Goal: Communication & Community: Answer question/provide support

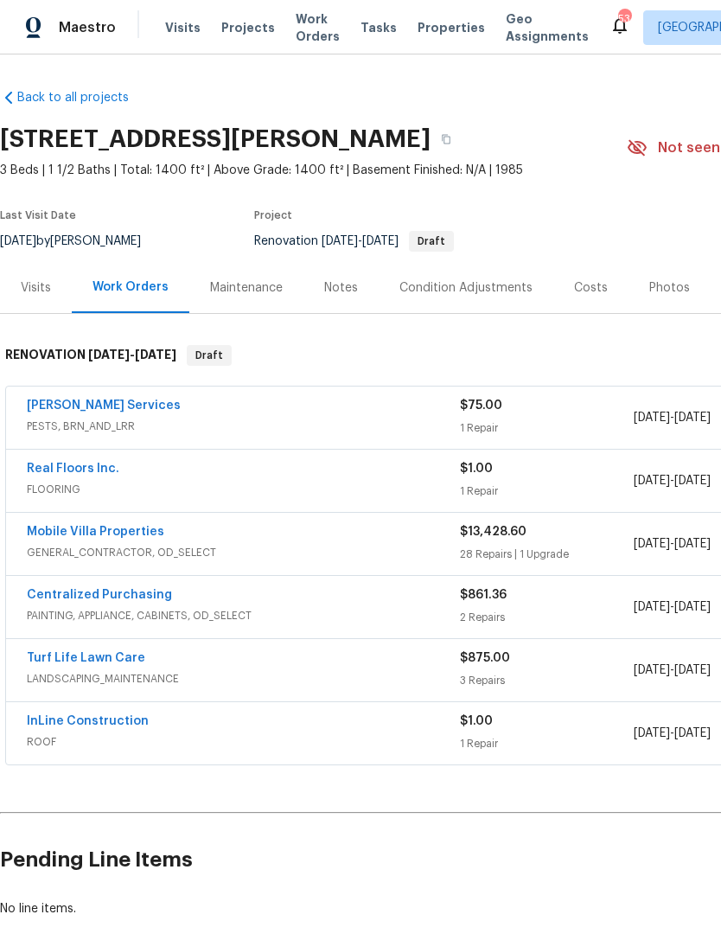
click at [140, 536] on link "Mobile Villa Properties" at bounding box center [96, 532] width 138 height 12
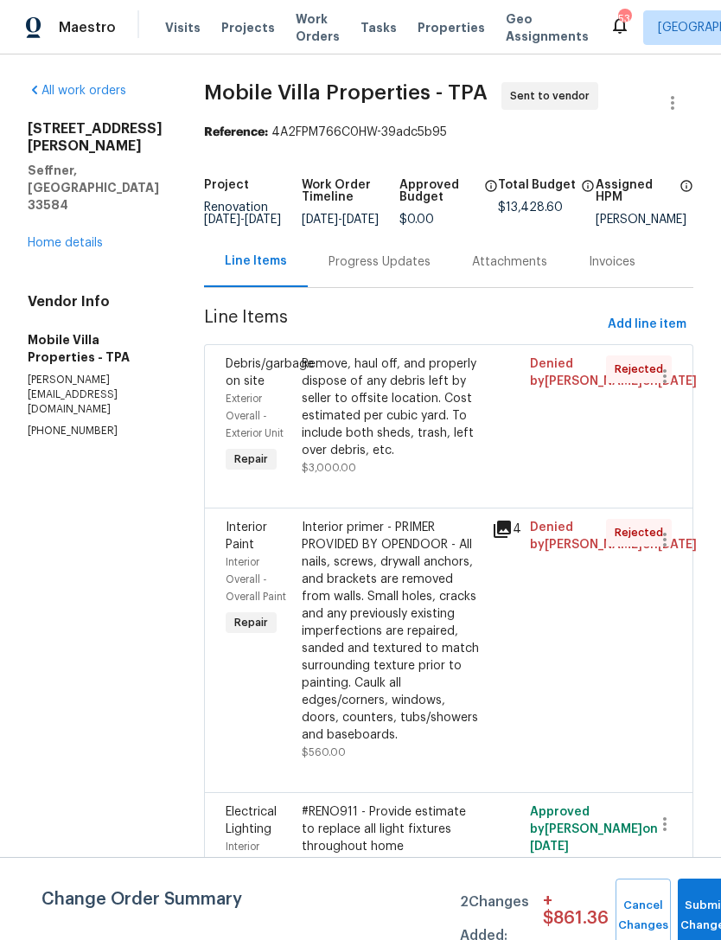
click at [55, 249] on link "Home details" at bounding box center [65, 243] width 75 height 12
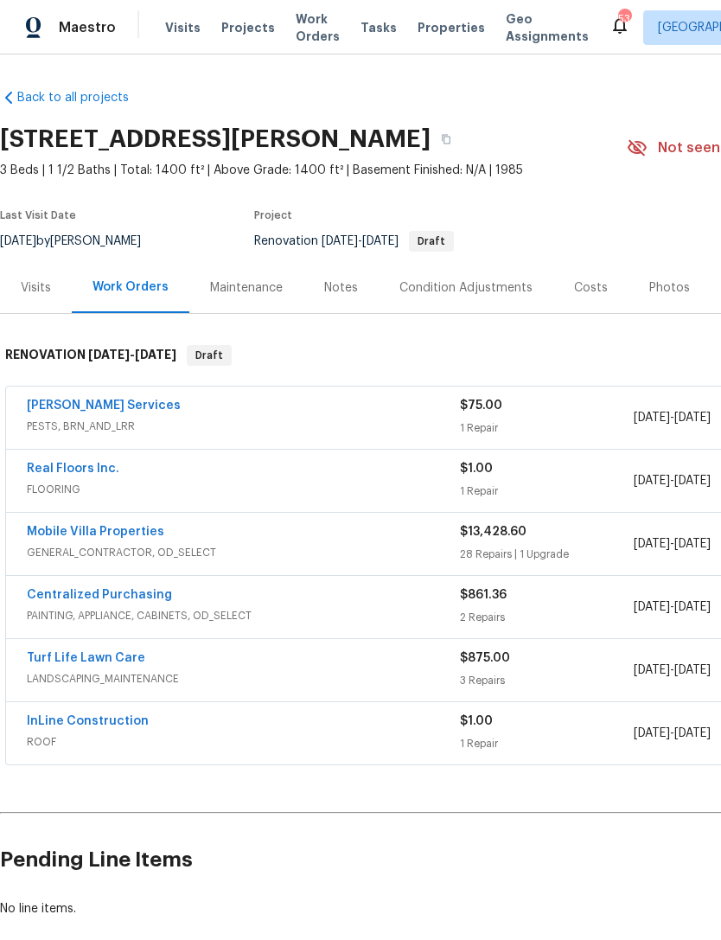
click at [133, 527] on link "Mobile Villa Properties" at bounding box center [96, 532] width 138 height 12
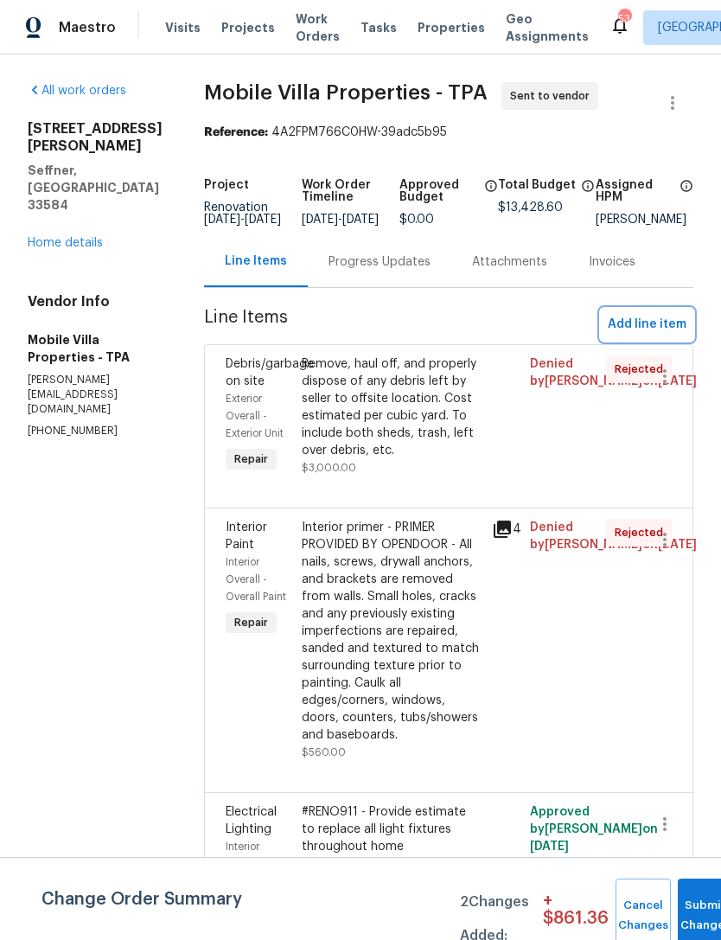
click at [653, 331] on span "Add line item" at bounding box center [647, 325] width 79 height 22
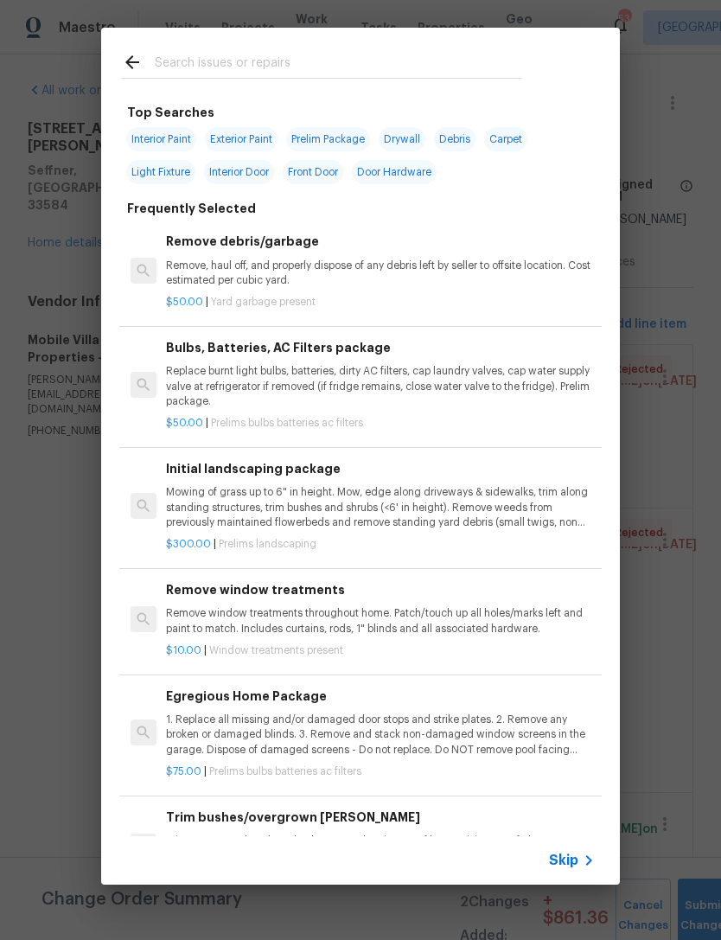
click at [452, 290] on div "$50.00 | Yard garbage present" at bounding box center [380, 299] width 429 height 22
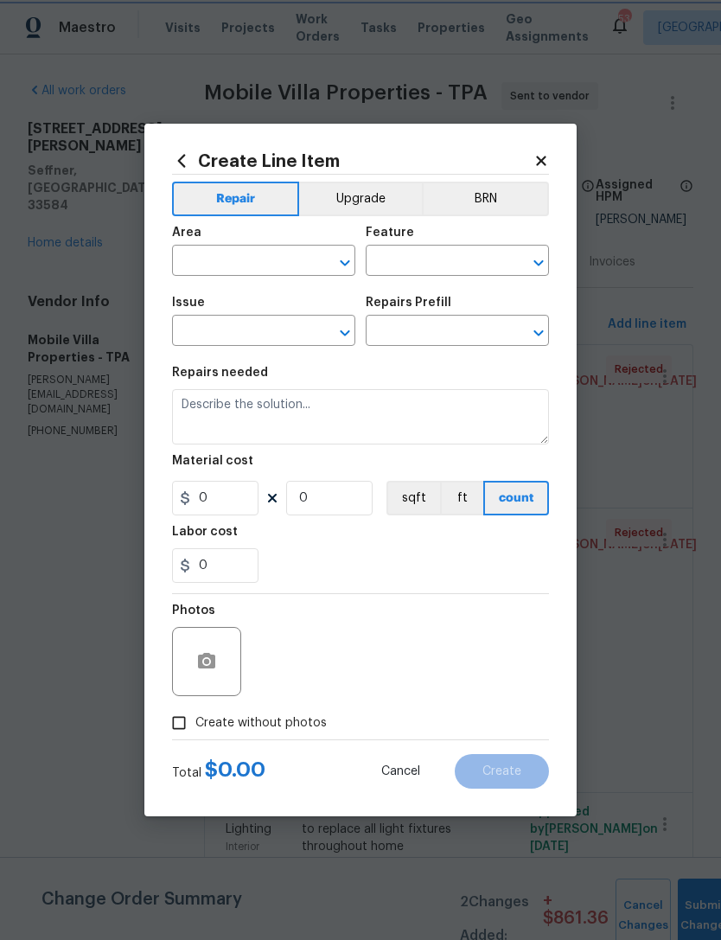
type input "Debris/garbage on site"
type input "Remove debris/garbage $50.00"
type textarea "Remove, haul off, and properly dispose of any debris left by seller to offsite …"
type input "50"
type input "1"
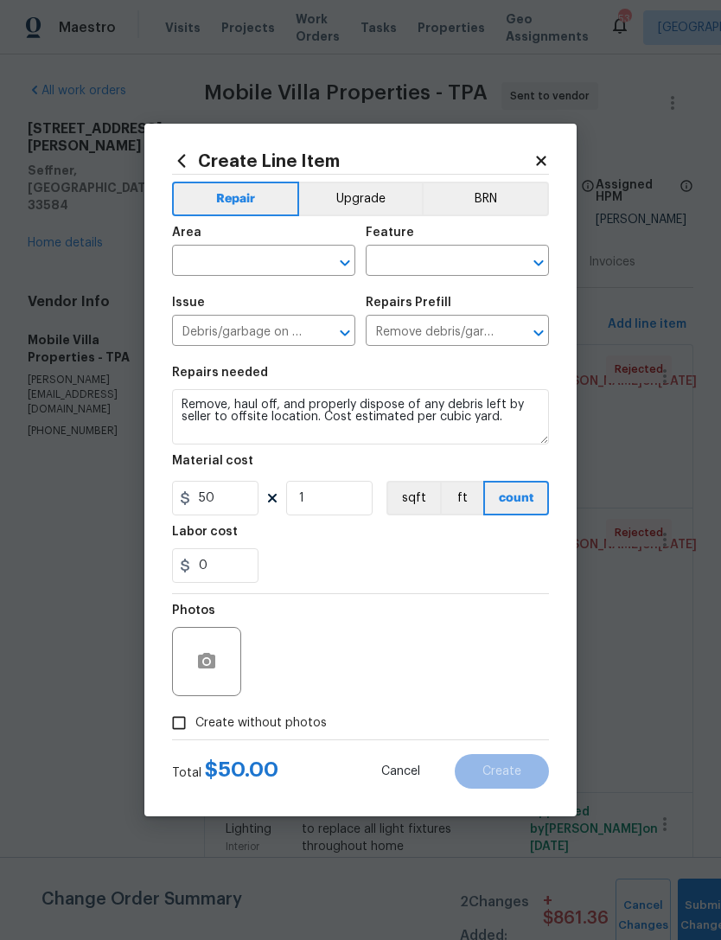
click at [305, 268] on input "text" at bounding box center [239, 262] width 135 height 27
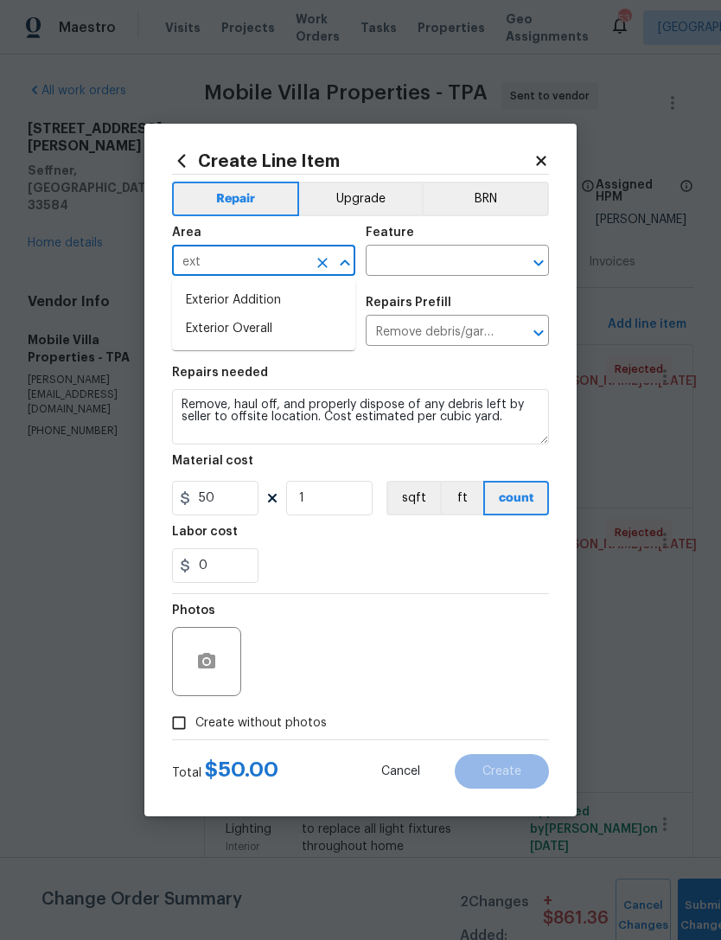
click at [336, 343] on li "Exterior Overall" at bounding box center [263, 329] width 183 height 29
type input "Exterior Overall"
click at [450, 268] on input "text" at bounding box center [433, 262] width 135 height 27
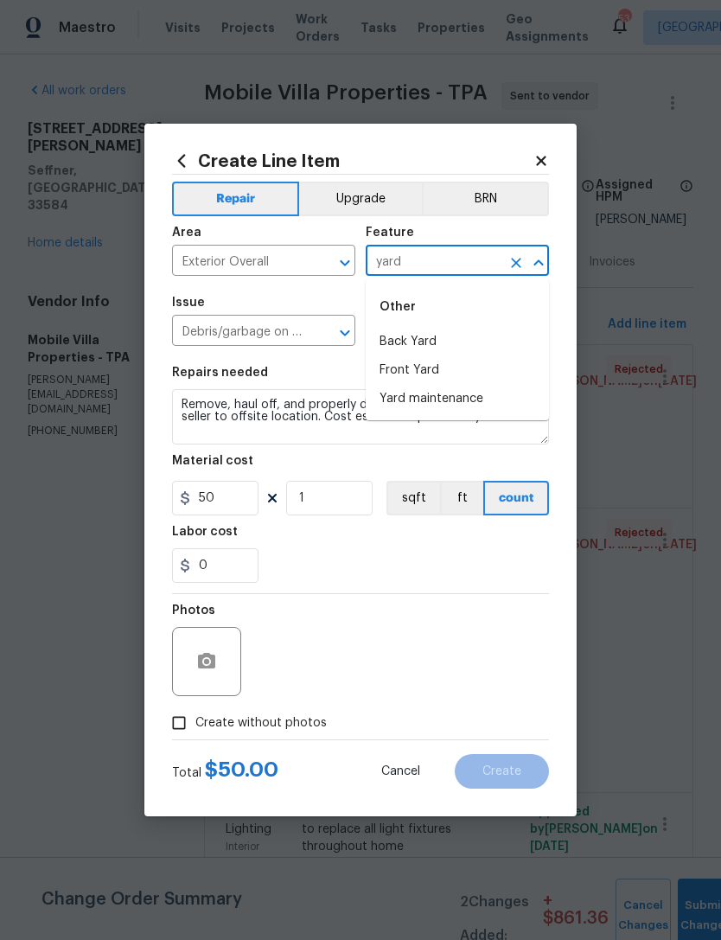
click at [490, 370] on li "Front Yard" at bounding box center [457, 370] width 183 height 29
type input "Front Yard"
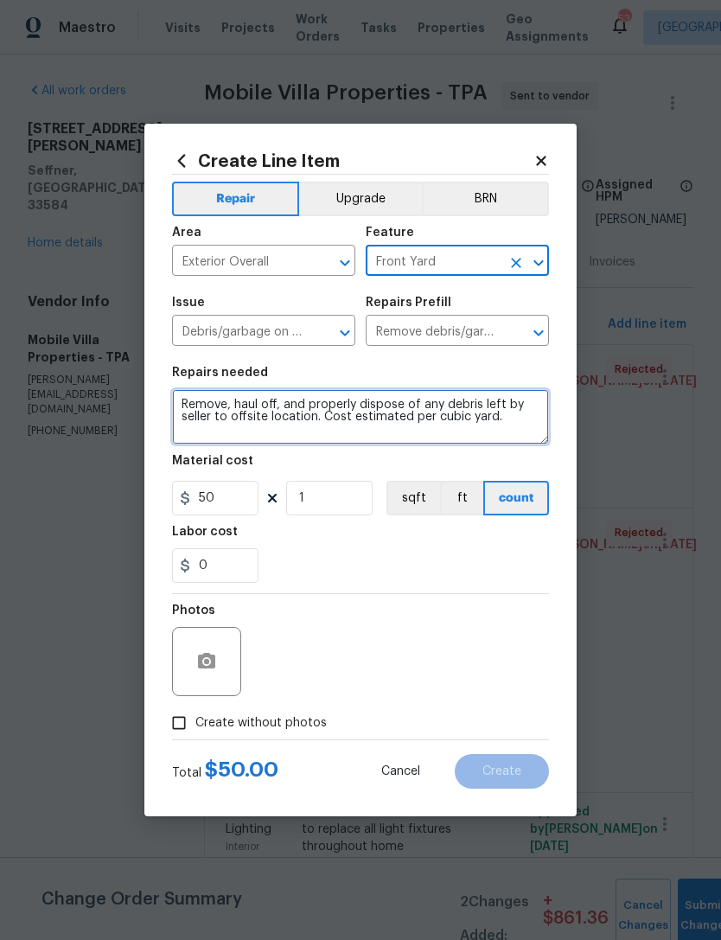
click at [506, 429] on textarea "Remove, haul off, and properly dispose of any debris left by seller to offsite …" at bounding box center [360, 416] width 377 height 55
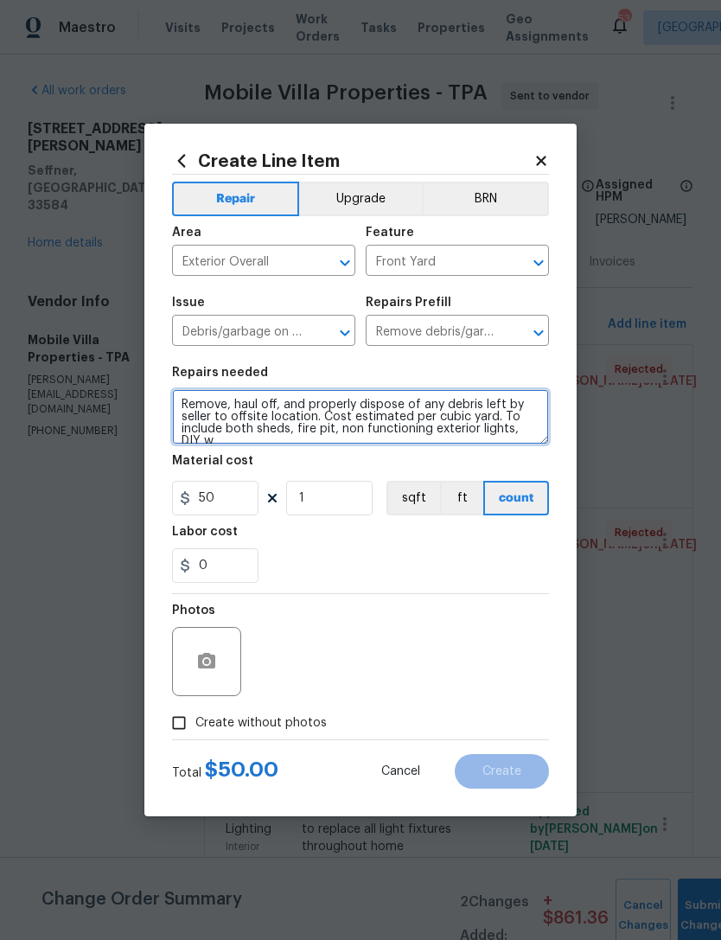
scroll to position [3, 0]
type textarea "Remove, haul off, and properly dispose of any debris left by seller to offsite …"
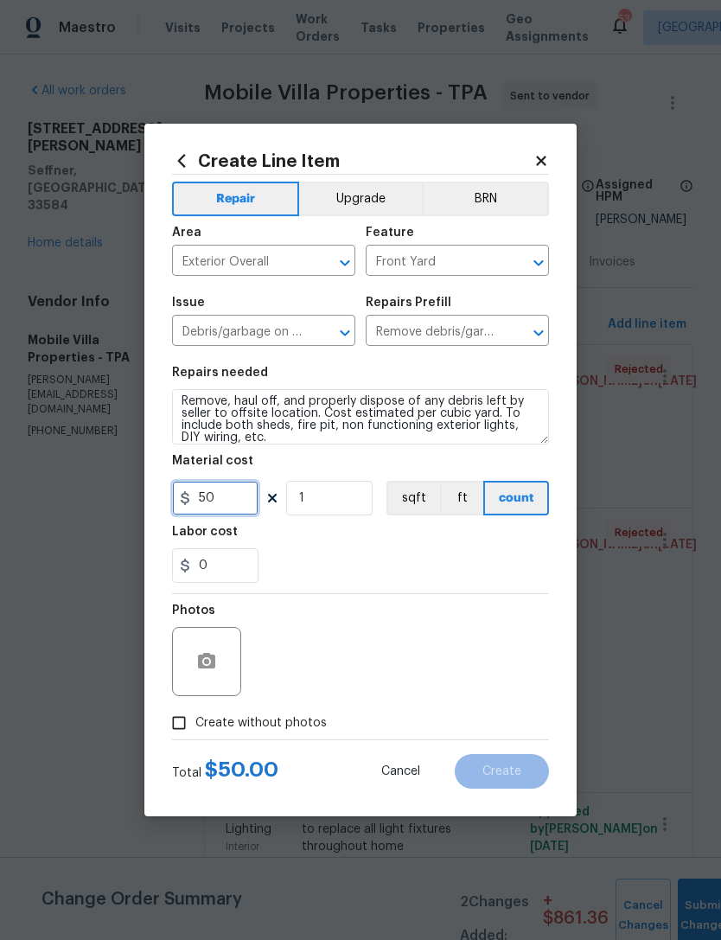
click at [227, 501] on input "50" at bounding box center [215, 498] width 87 height 35
type input "1500"
click at [458, 544] on div "Labor cost" at bounding box center [360, 537] width 377 height 22
click at [209, 662] on circle "button" at bounding box center [206, 661] width 5 height 5
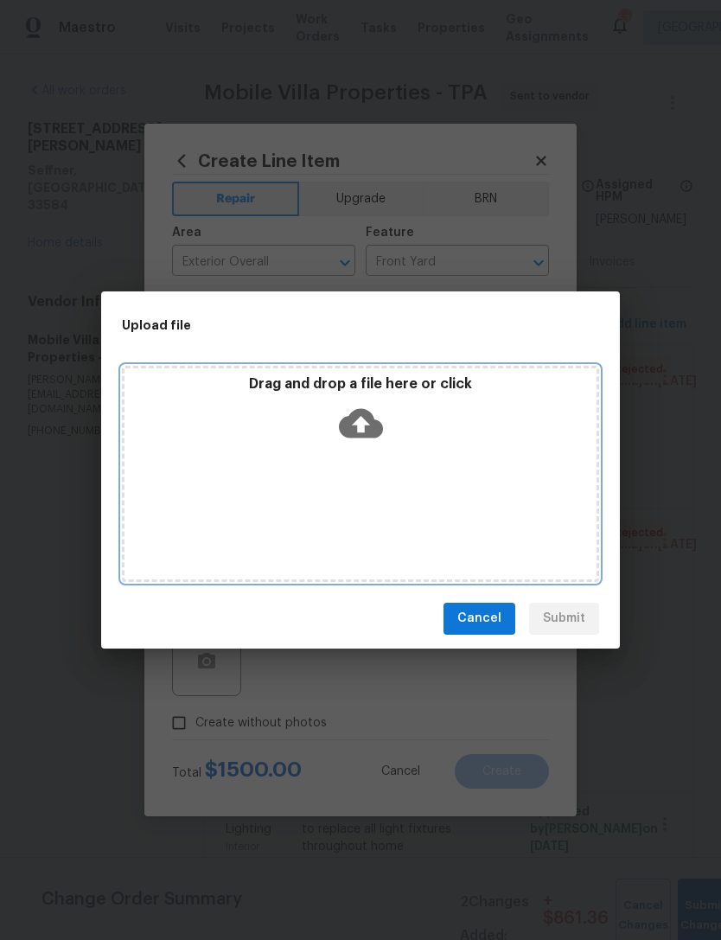
click at [367, 389] on p "Drag and drop a file here or click" at bounding box center [361, 384] width 472 height 18
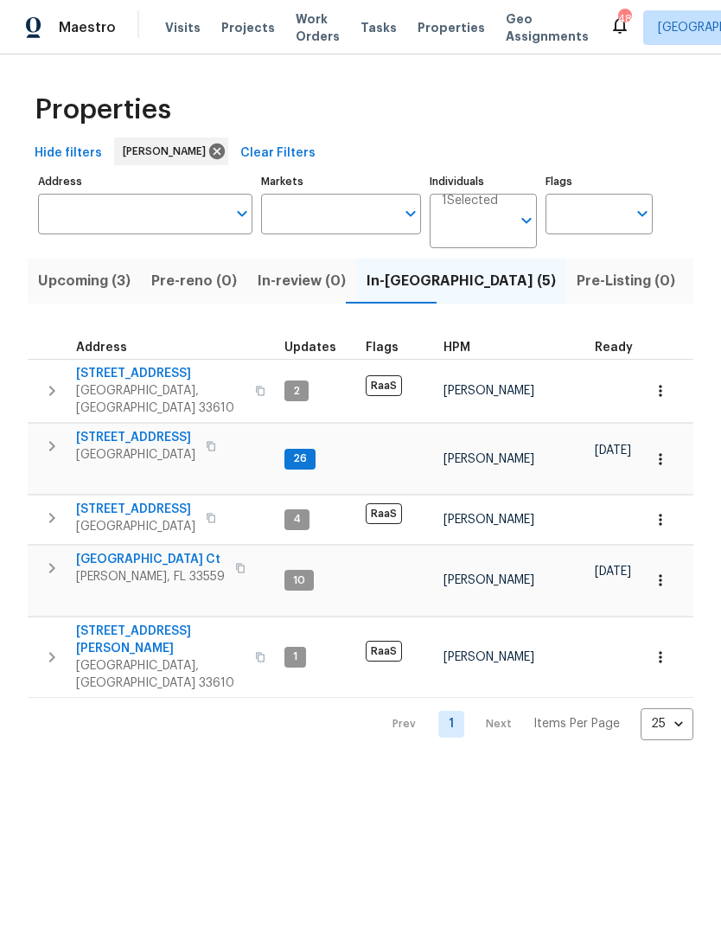
click at [696, 283] on span "Listed (20)" at bounding box center [733, 281] width 75 height 24
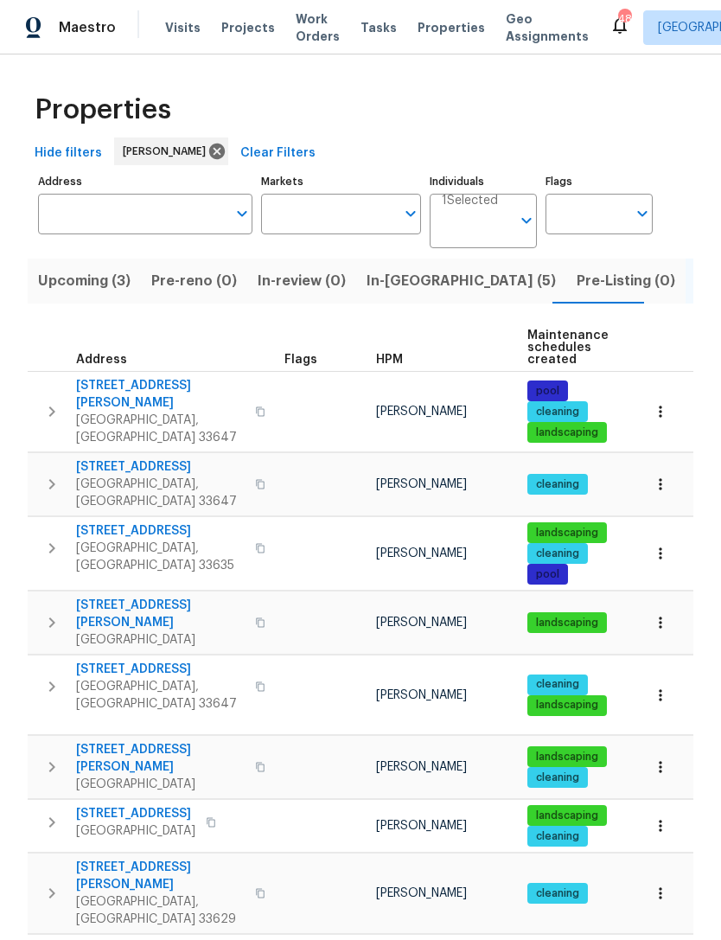
click at [114, 294] on button "Upcoming (3)" at bounding box center [84, 281] width 113 height 45
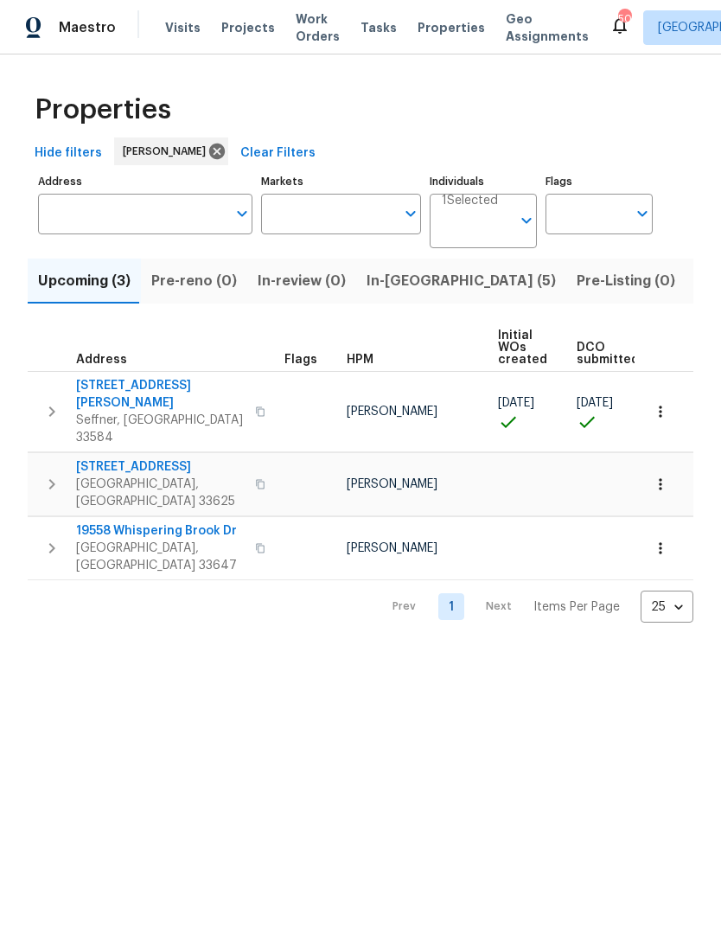
click at [165, 375] on td "807 Old Darby St Seffner, FL 33584" at bounding box center [153, 412] width 250 height 80
click at [665, 393] on button "button" at bounding box center [661, 412] width 38 height 38
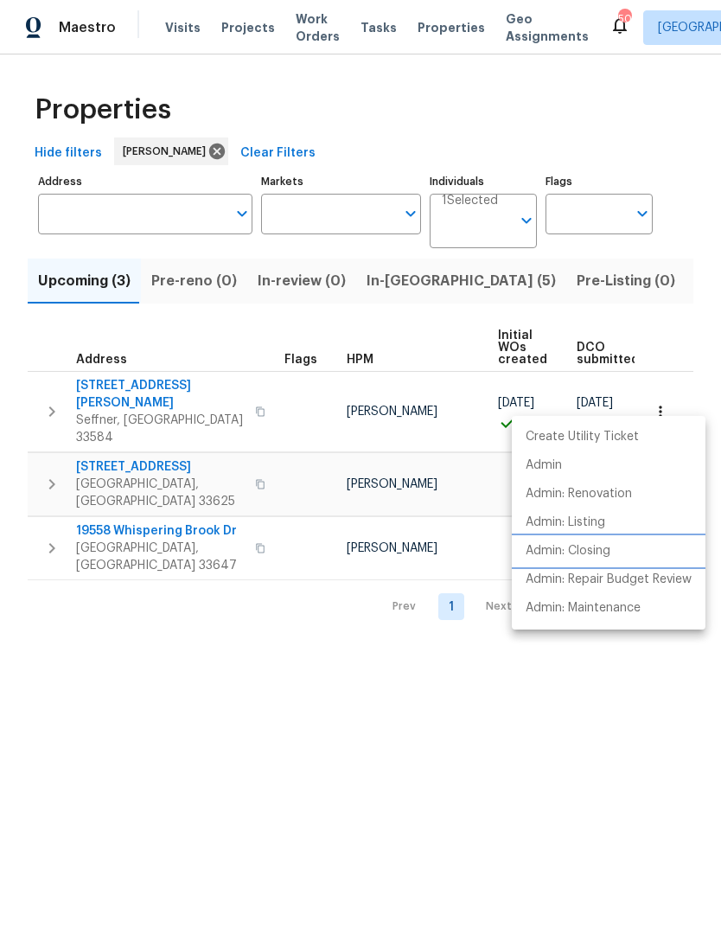
click at [611, 549] on p "Admin: Closing" at bounding box center [568, 551] width 85 height 18
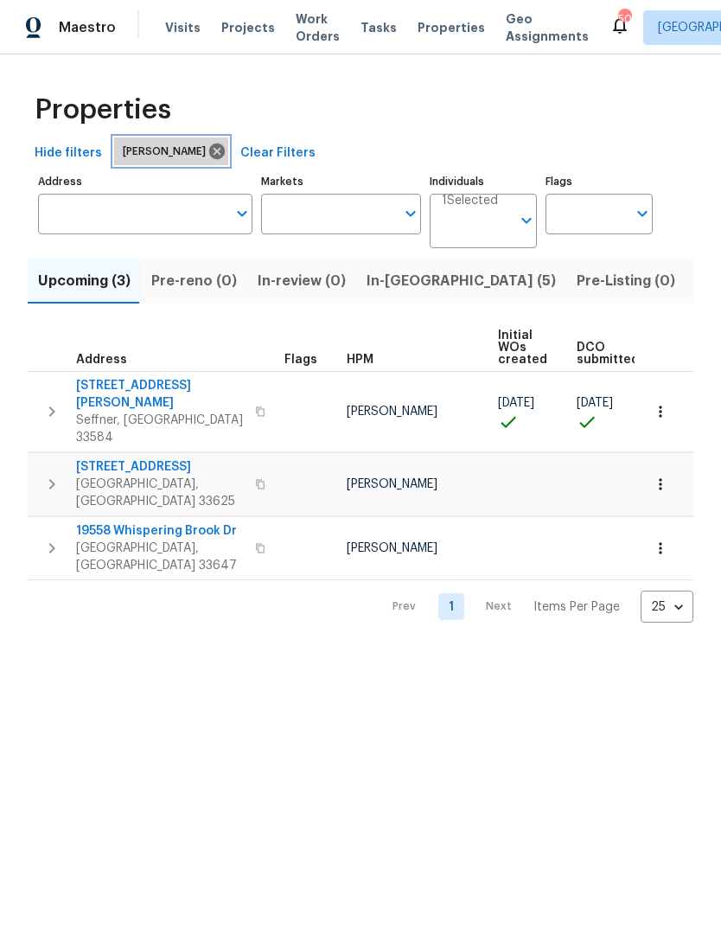
click at [209, 151] on icon at bounding box center [217, 152] width 16 height 16
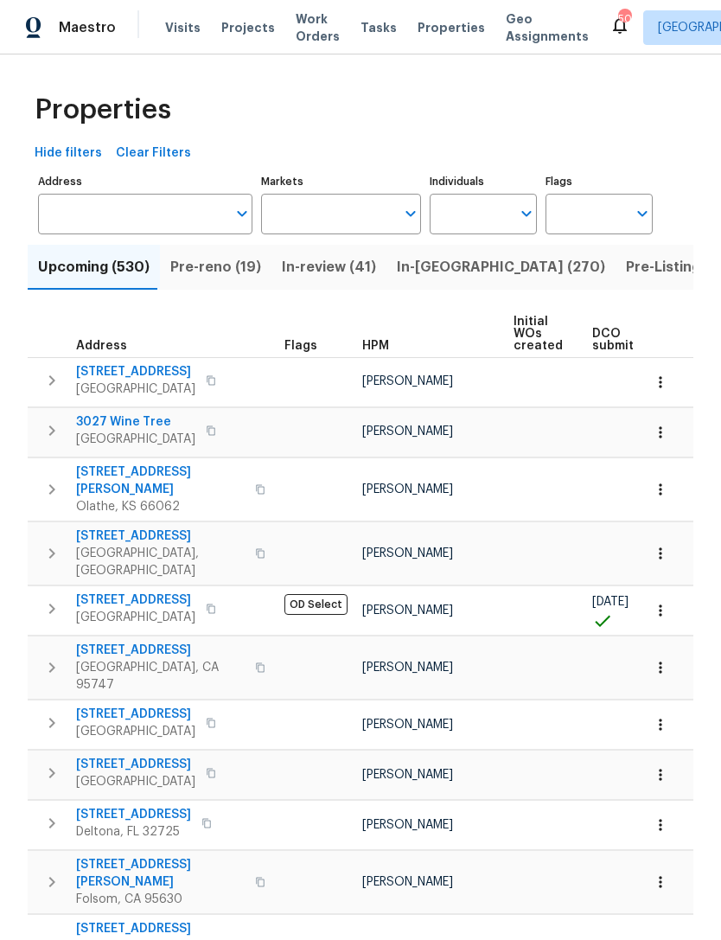
click at [407, 219] on icon "Open" at bounding box center [411, 213] width 21 height 21
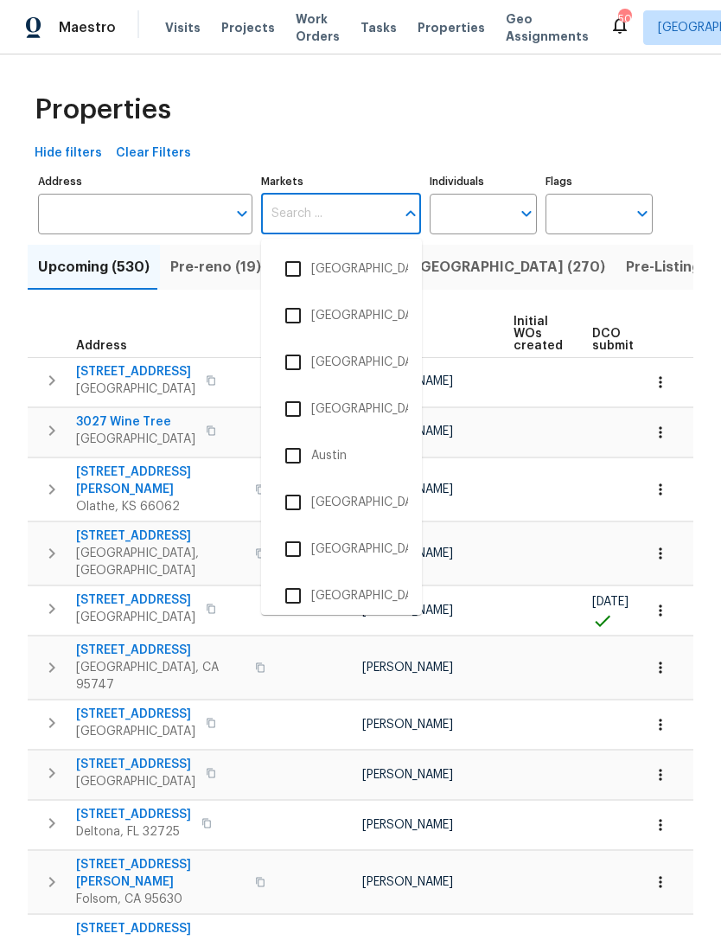
click at [176, 217] on input "Address" at bounding box center [132, 214] width 189 height 41
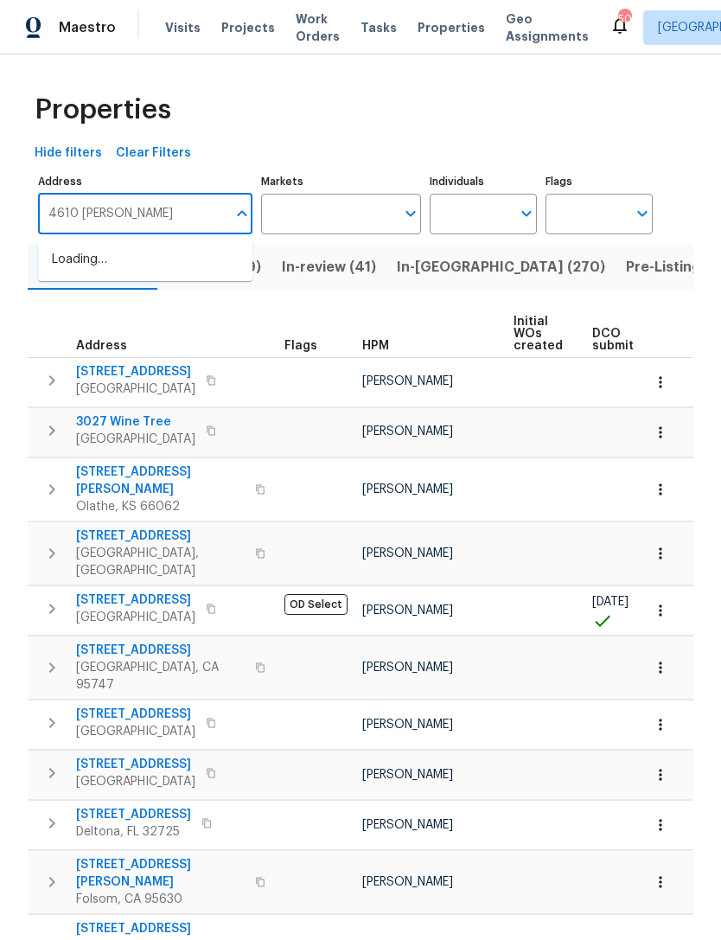
type input "4610 [PERSON_NAME]"
click at [184, 272] on li "[STREET_ADDRESS][PERSON_NAME]" at bounding box center [145, 269] width 215 height 47
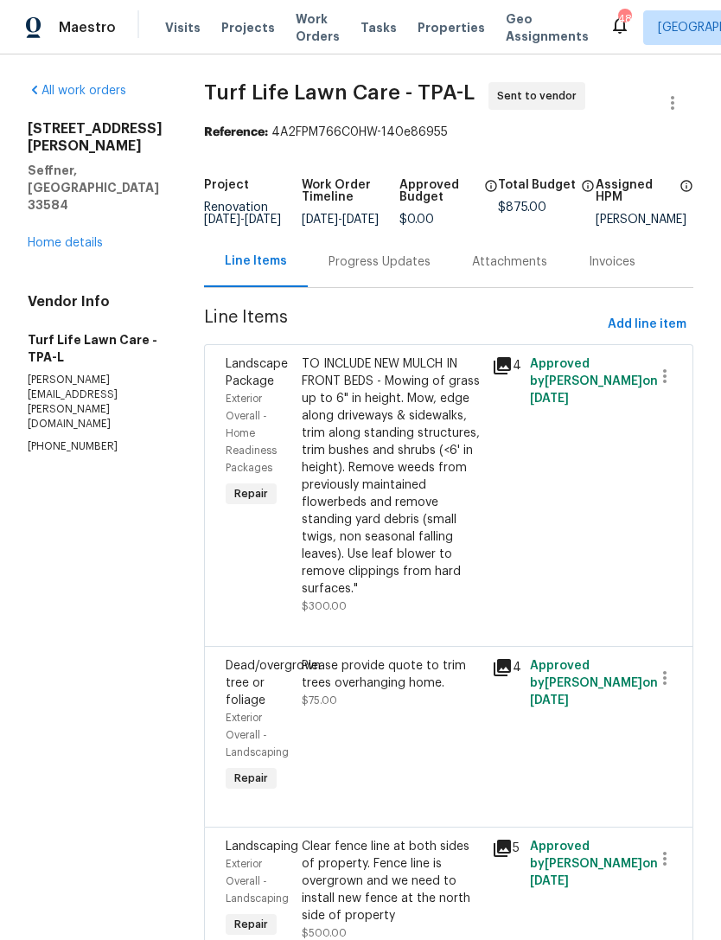
scroll to position [55, 0]
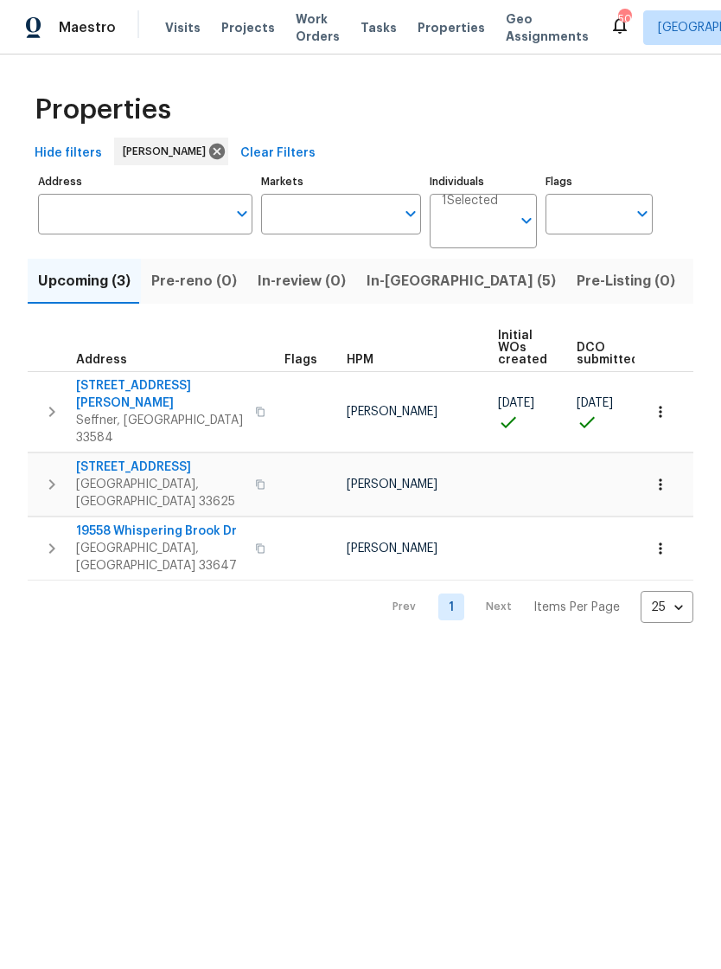
click at [410, 283] on span "In-[GEOGRAPHIC_DATA] (5)" at bounding box center [461, 281] width 189 height 24
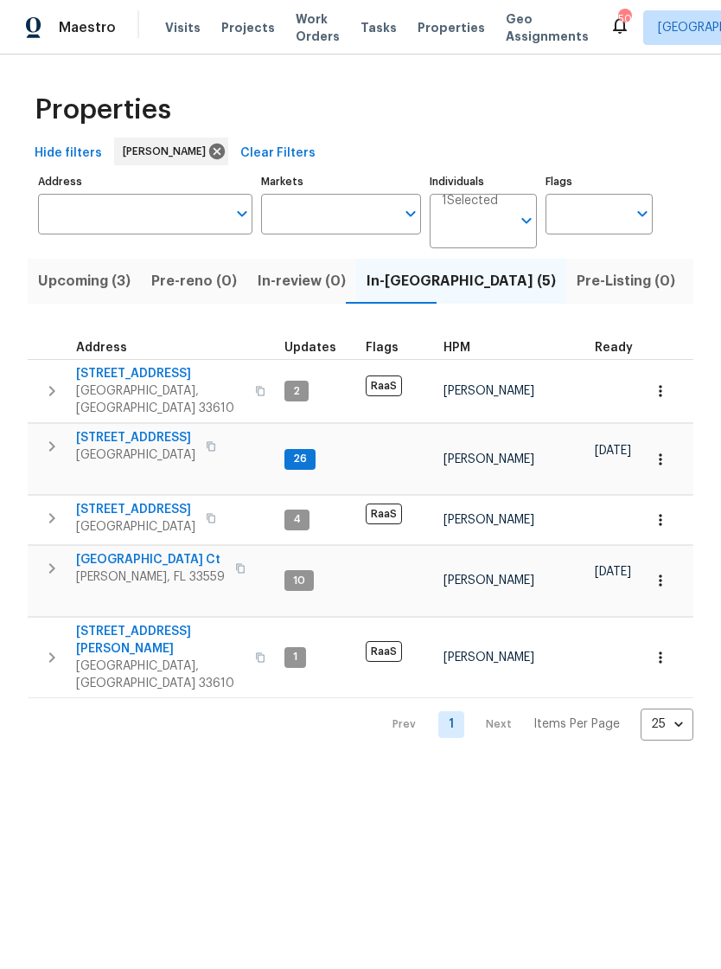
click at [146, 623] on span "[STREET_ADDRESS][PERSON_NAME]" at bounding box center [160, 640] width 169 height 35
click at [152, 501] on span "3207 N 45th St" at bounding box center [135, 509] width 119 height 17
click at [662, 511] on icon "button" at bounding box center [660, 519] width 17 height 17
click at [620, 474] on div at bounding box center [360, 484] width 721 height 969
click at [159, 374] on span "2634 E 38th Ave" at bounding box center [160, 373] width 169 height 17
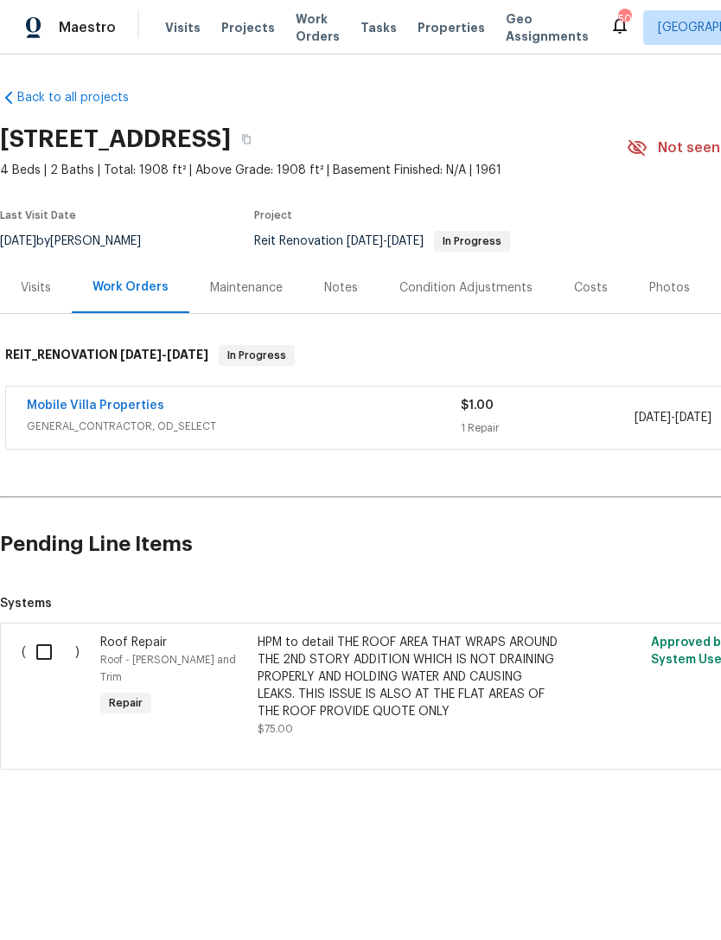
click at [144, 400] on link "Mobile Villa Properties" at bounding box center [96, 406] width 138 height 12
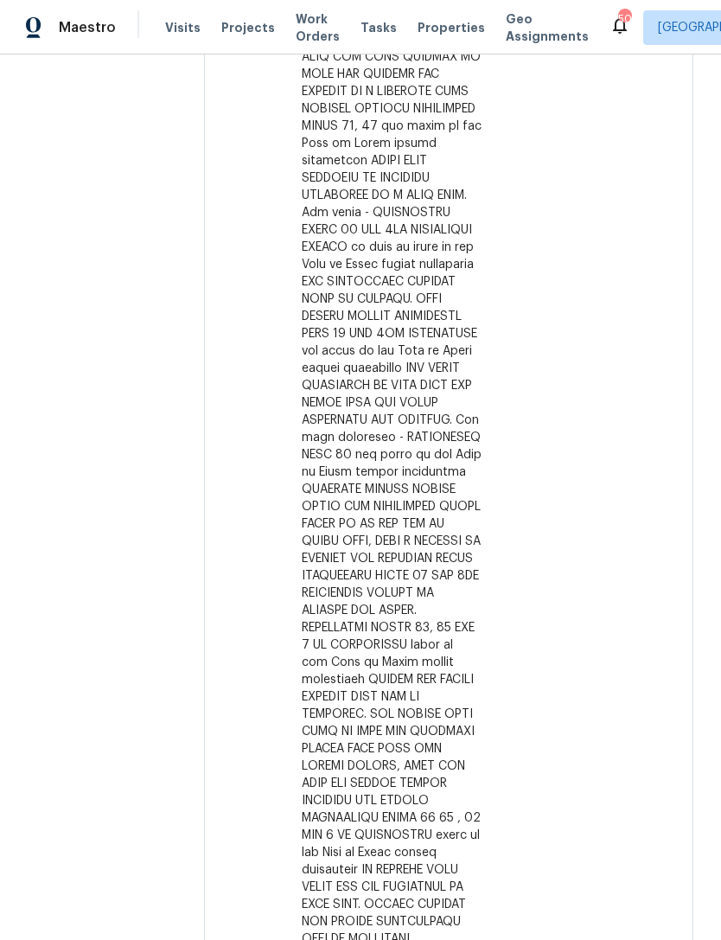
scroll to position [843, 0]
click at [601, 358] on div "Needs QC" at bounding box center [620, 317] width 38 height 1619
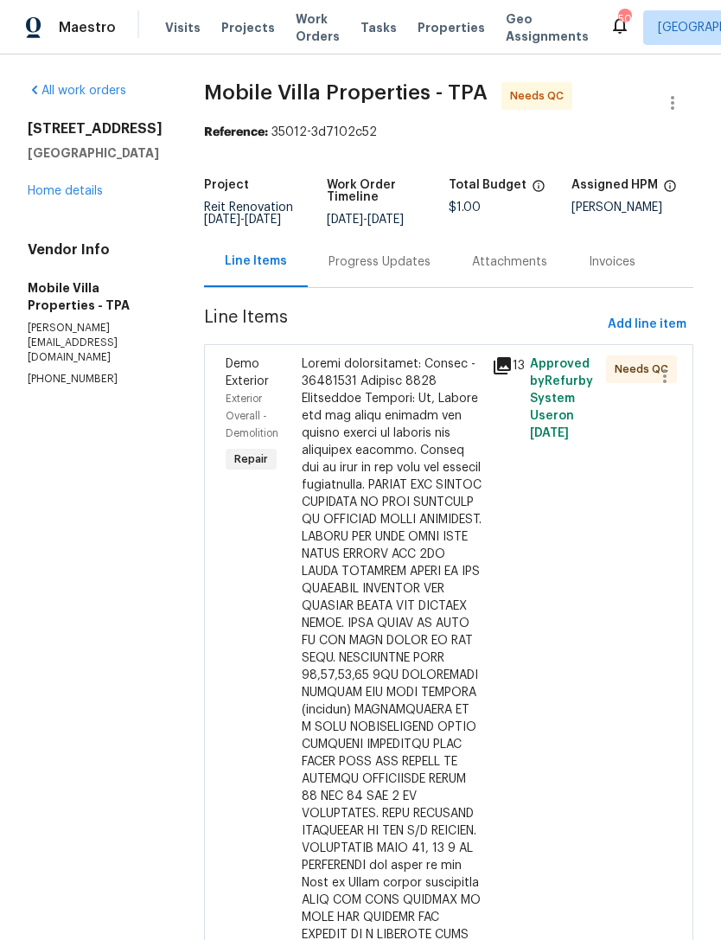
scroll to position [0, 0]
click at [329, 265] on div "Progress Updates" at bounding box center [380, 261] width 102 height 17
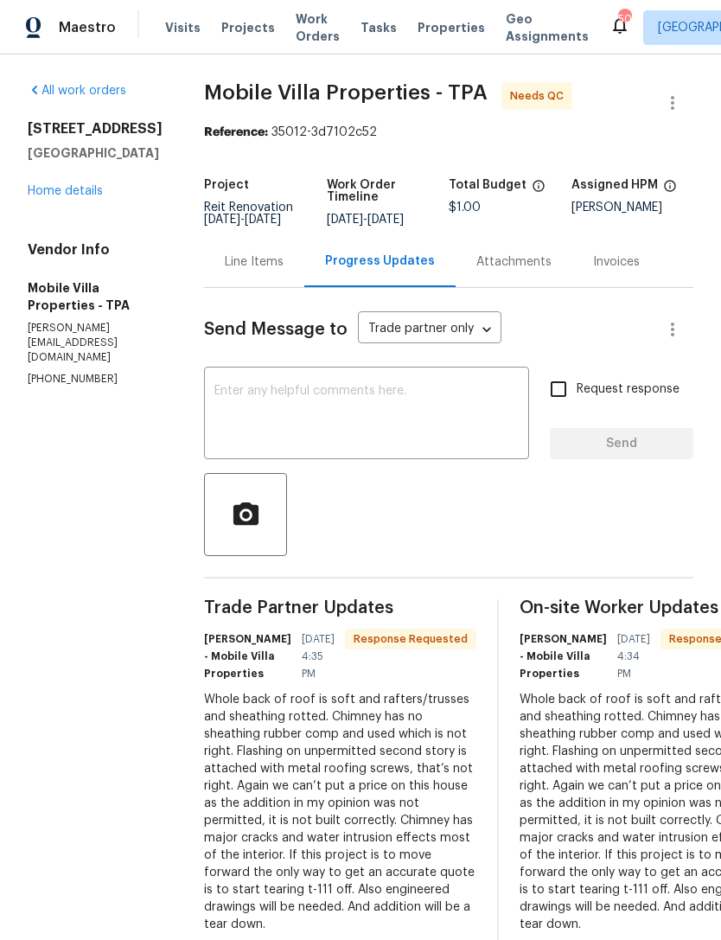
click at [61, 197] on link "Home details" at bounding box center [65, 191] width 75 height 12
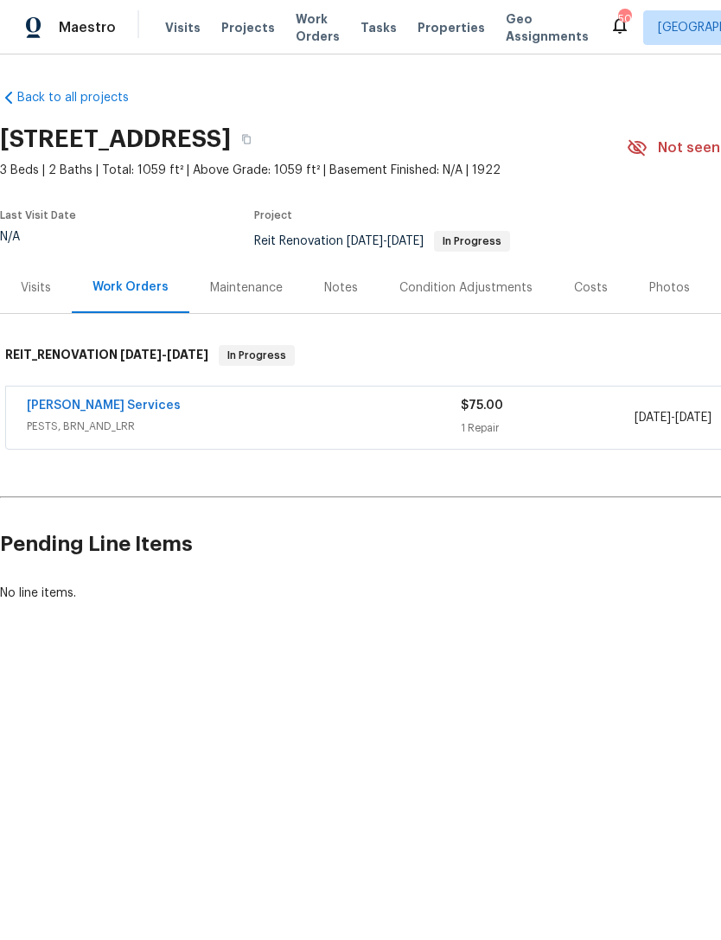
click at [113, 407] on link "[PERSON_NAME] Services" at bounding box center [104, 406] width 154 height 12
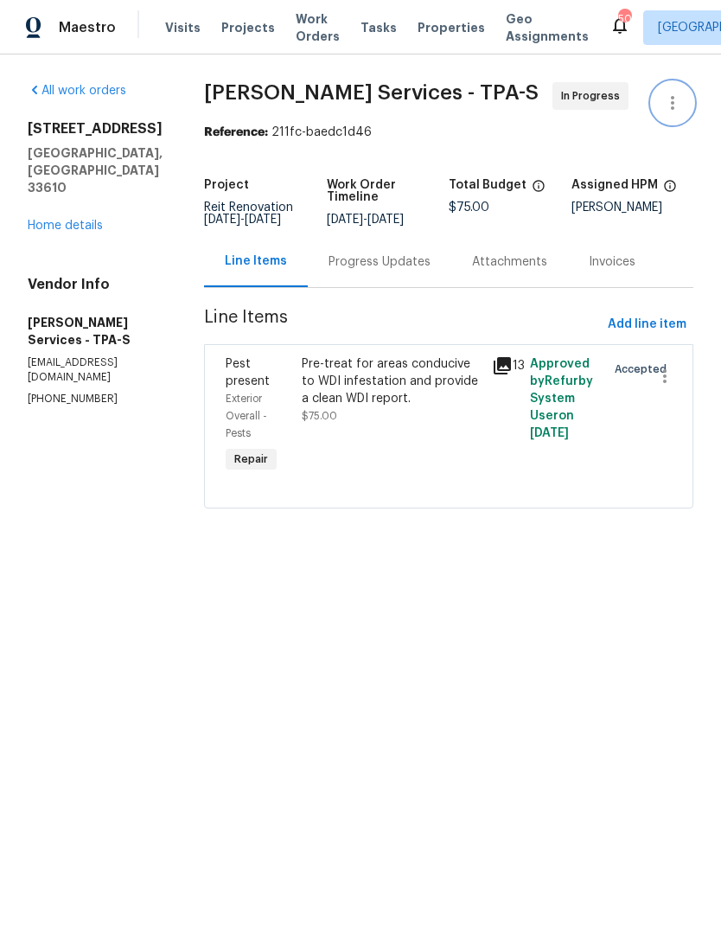
click at [674, 103] on icon "button" at bounding box center [672, 103] width 3 height 14
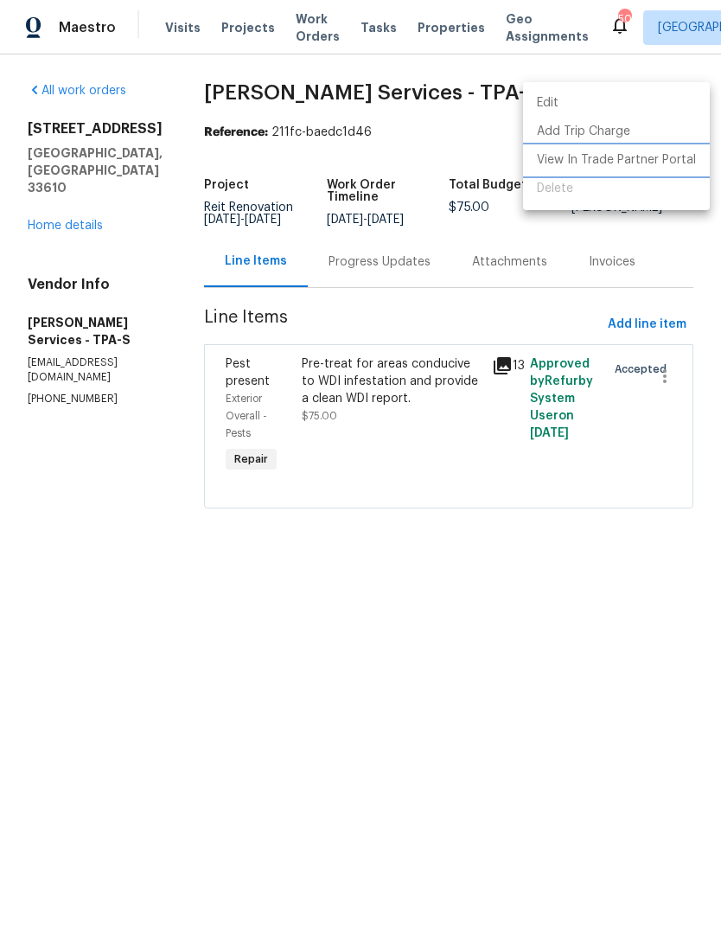
click at [651, 163] on li "View In Trade Partner Portal" at bounding box center [616, 160] width 187 height 29
click at [94, 199] on div at bounding box center [360, 470] width 721 height 940
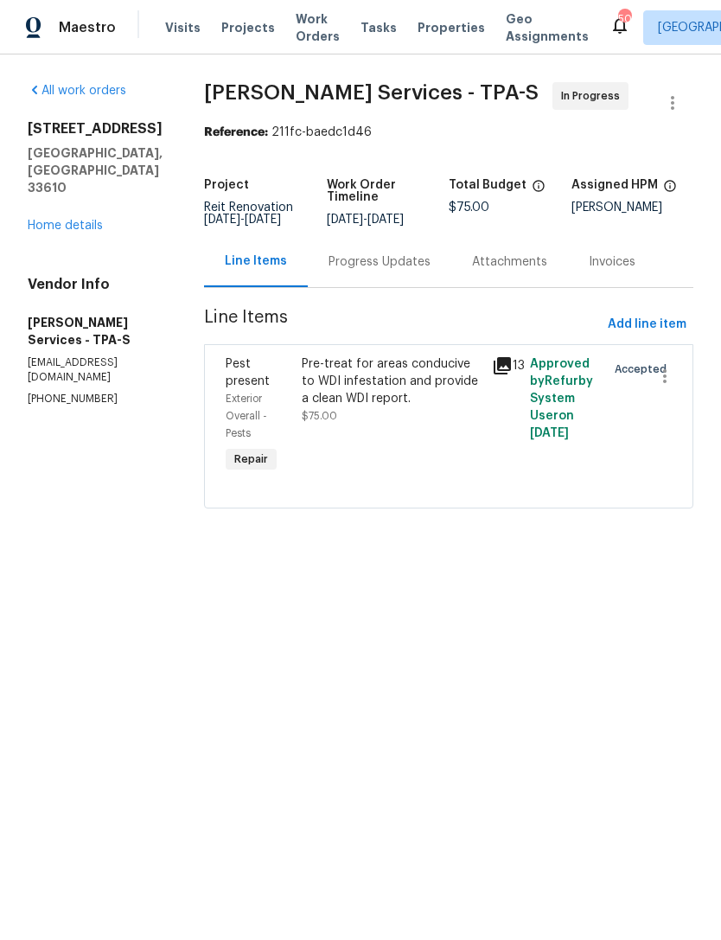
click at [87, 220] on link "Home details" at bounding box center [65, 226] width 75 height 12
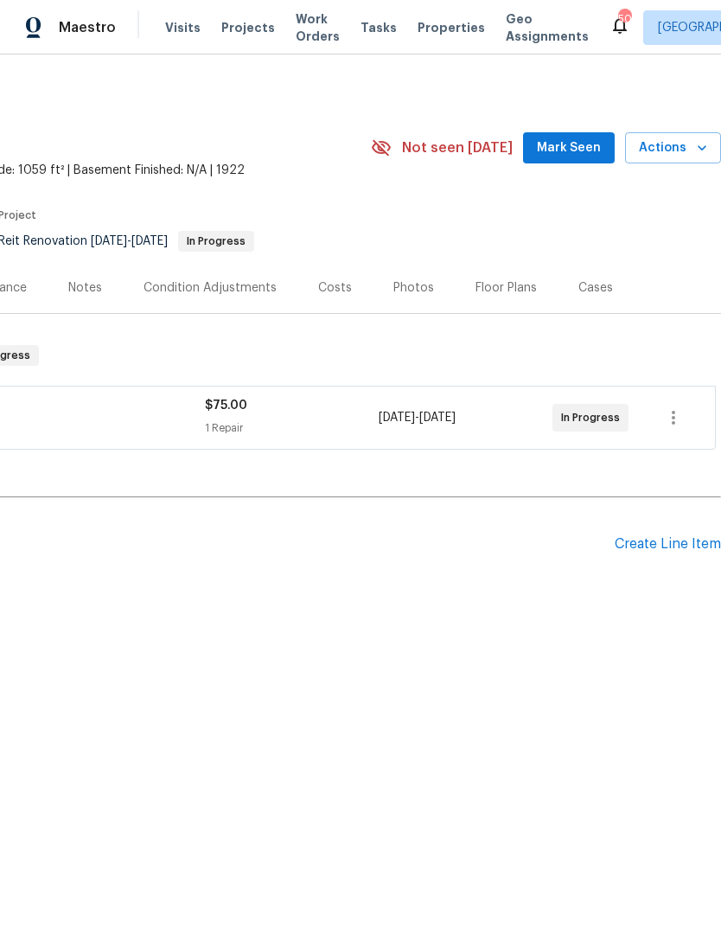
click at [590, 149] on span "Mark Seen" at bounding box center [569, 149] width 64 height 22
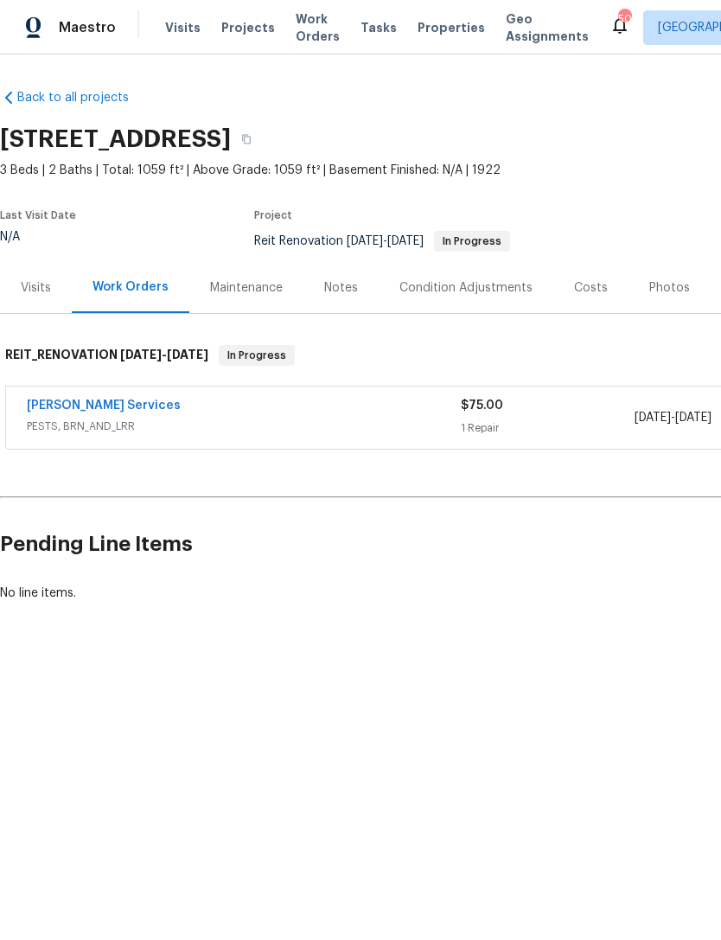
click at [63, 401] on link "[PERSON_NAME] Services" at bounding box center [104, 406] width 154 height 12
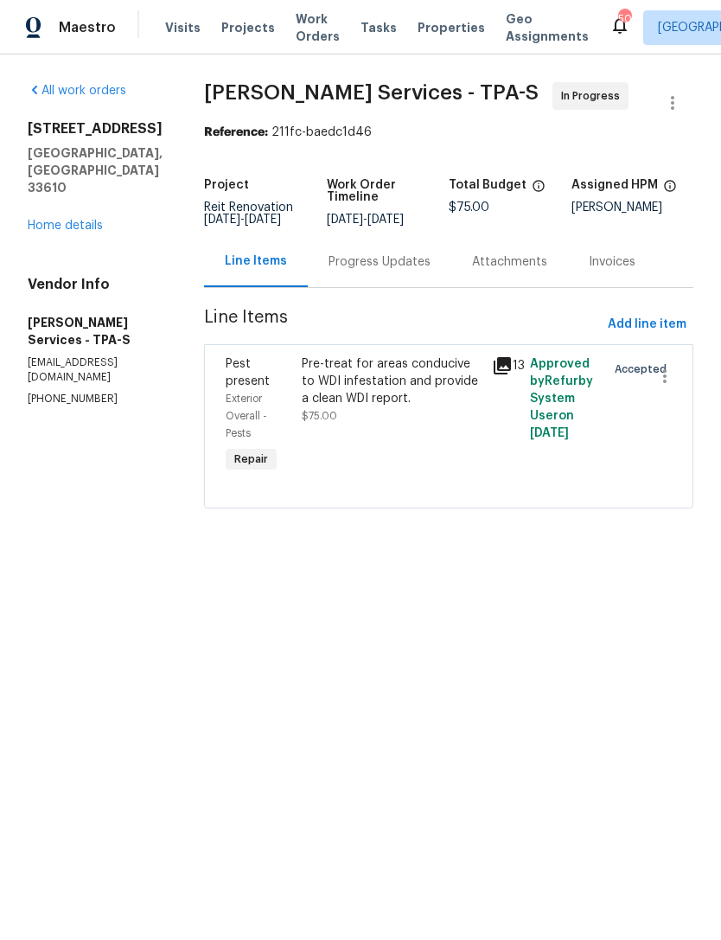
click at [419, 271] on div "Progress Updates" at bounding box center [380, 261] width 102 height 17
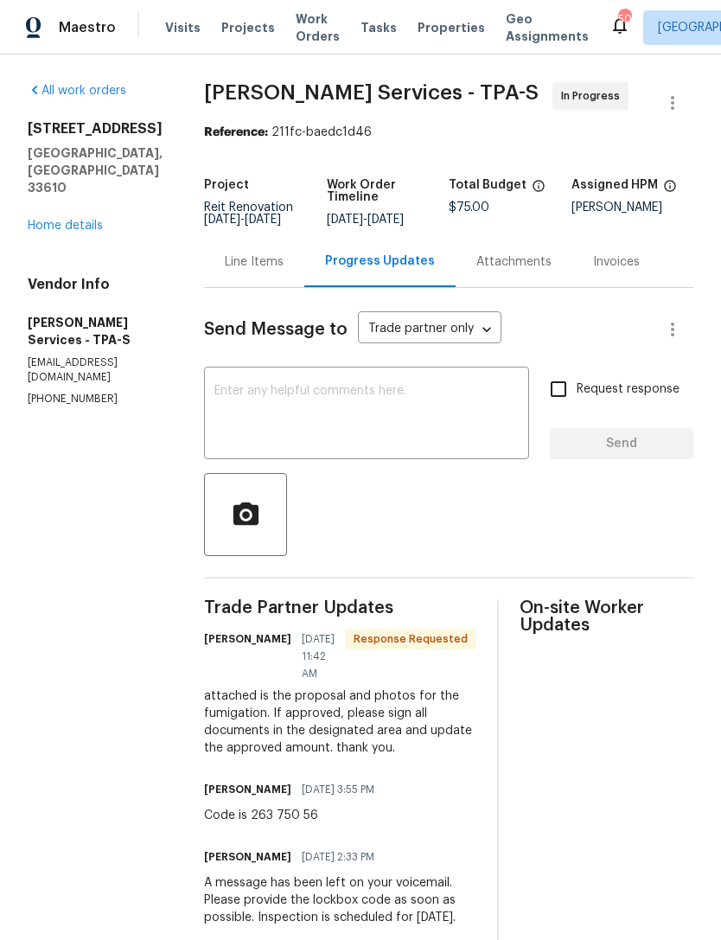
click at [467, 408] on textarea at bounding box center [367, 415] width 305 height 61
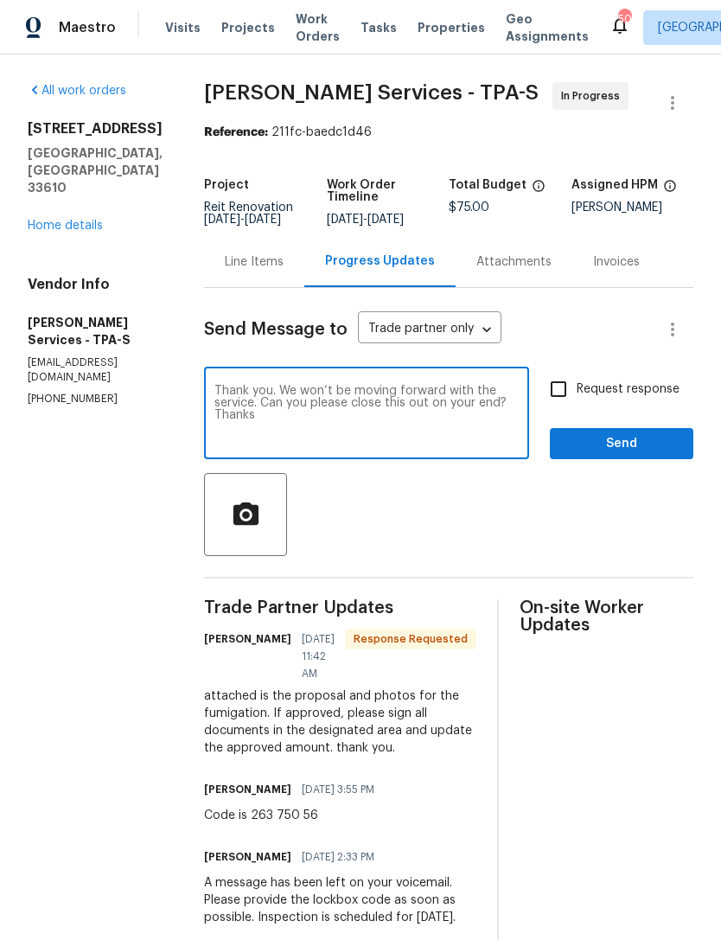
type textarea "Thank you. We won’t be moving forward with the service. Can you please close th…"
click at [556, 407] on input "Request response" at bounding box center [559, 389] width 36 height 36
checkbox input "true"
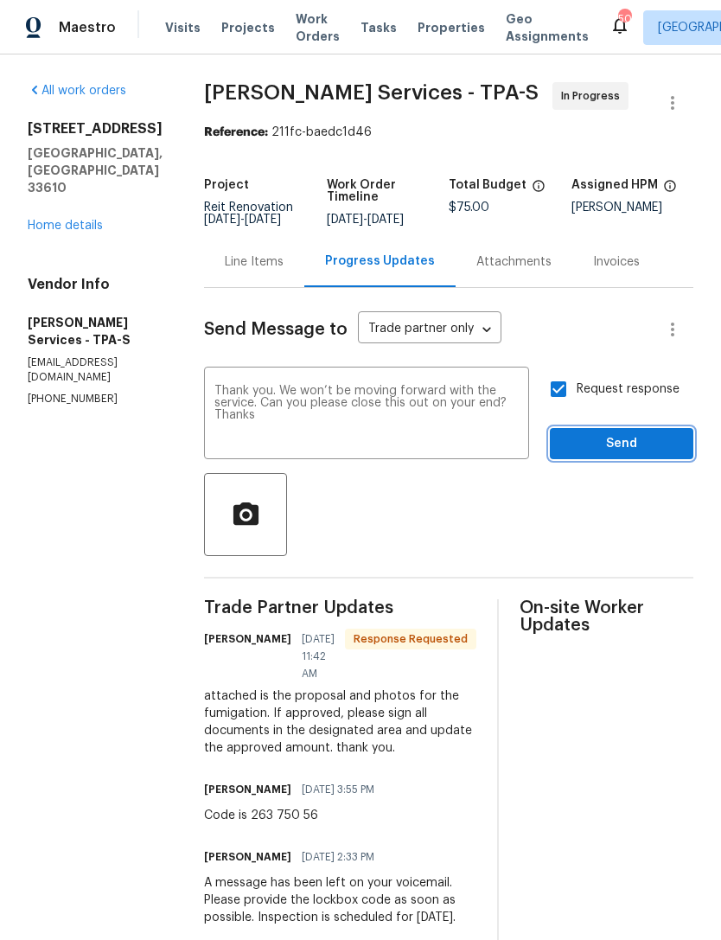
click at [630, 455] on span "Send" at bounding box center [622, 444] width 116 height 22
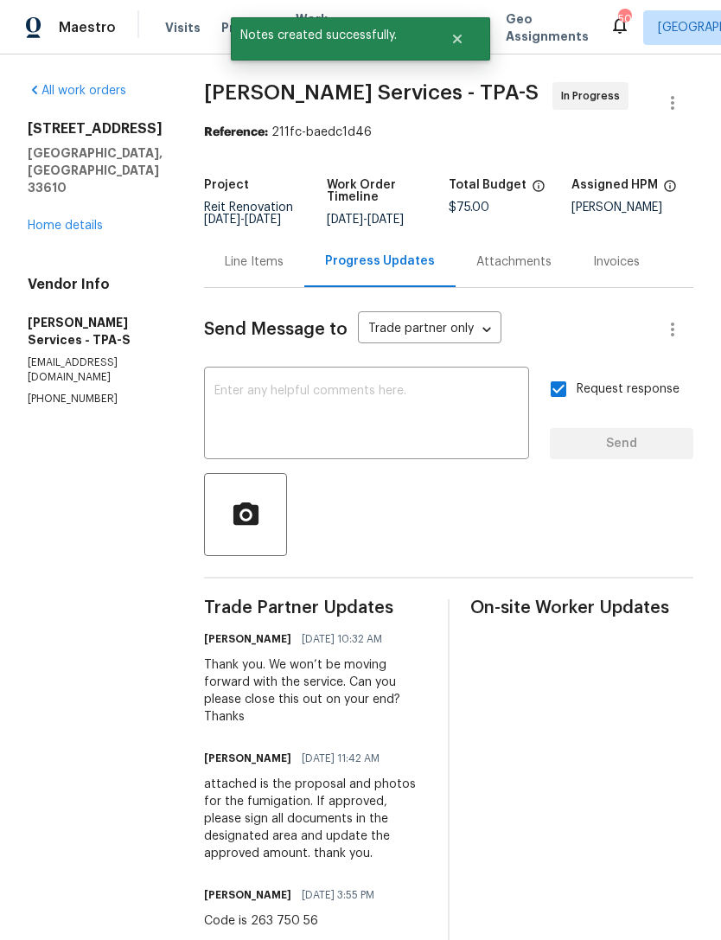
click at [61, 220] on link "Home details" at bounding box center [65, 226] width 75 height 12
